Goal: Task Accomplishment & Management: Use online tool/utility

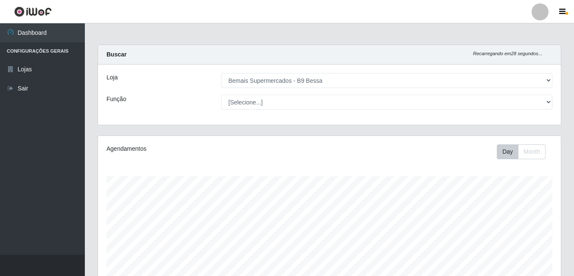
select select "410"
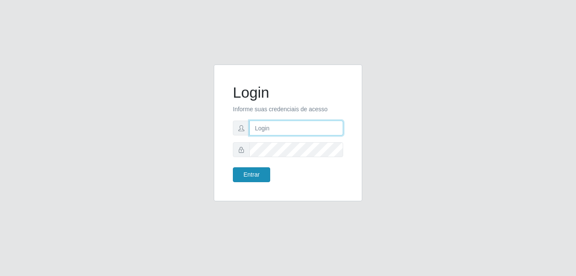
type input "Raissa@B9"
click at [254, 176] on button "Entrar" at bounding box center [251, 174] width 37 height 15
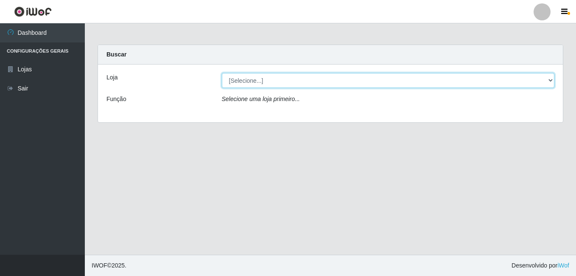
click at [375, 76] on select "[Selecione...] Bemais Supermercados - B9 Bessa" at bounding box center [388, 80] width 333 height 15
select select "410"
click at [222, 73] on select "[Selecione...] Bemais Supermercados - B9 Bessa" at bounding box center [388, 80] width 333 height 15
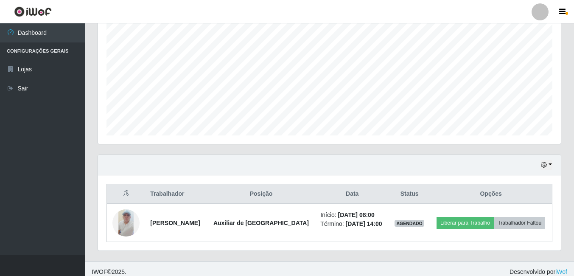
scroll to position [174, 0]
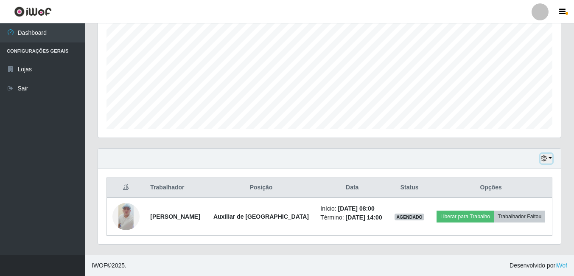
click at [552, 155] on button "button" at bounding box center [547, 159] width 12 height 10
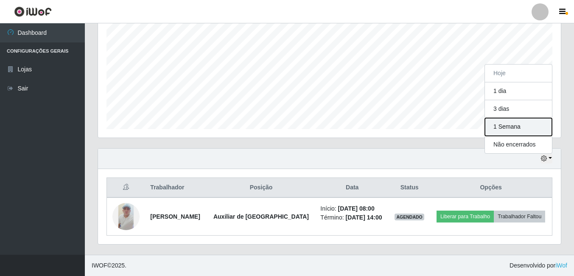
click at [505, 124] on button "1 Semana" at bounding box center [518, 127] width 67 height 18
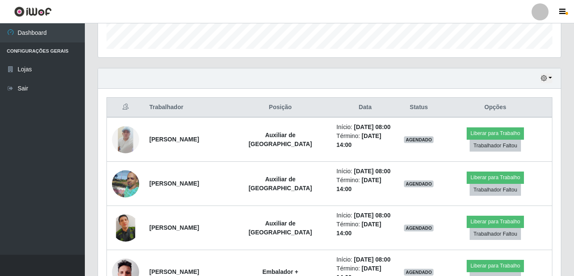
scroll to position [297, 0]
